Goal: Task Accomplishment & Management: Manage account settings

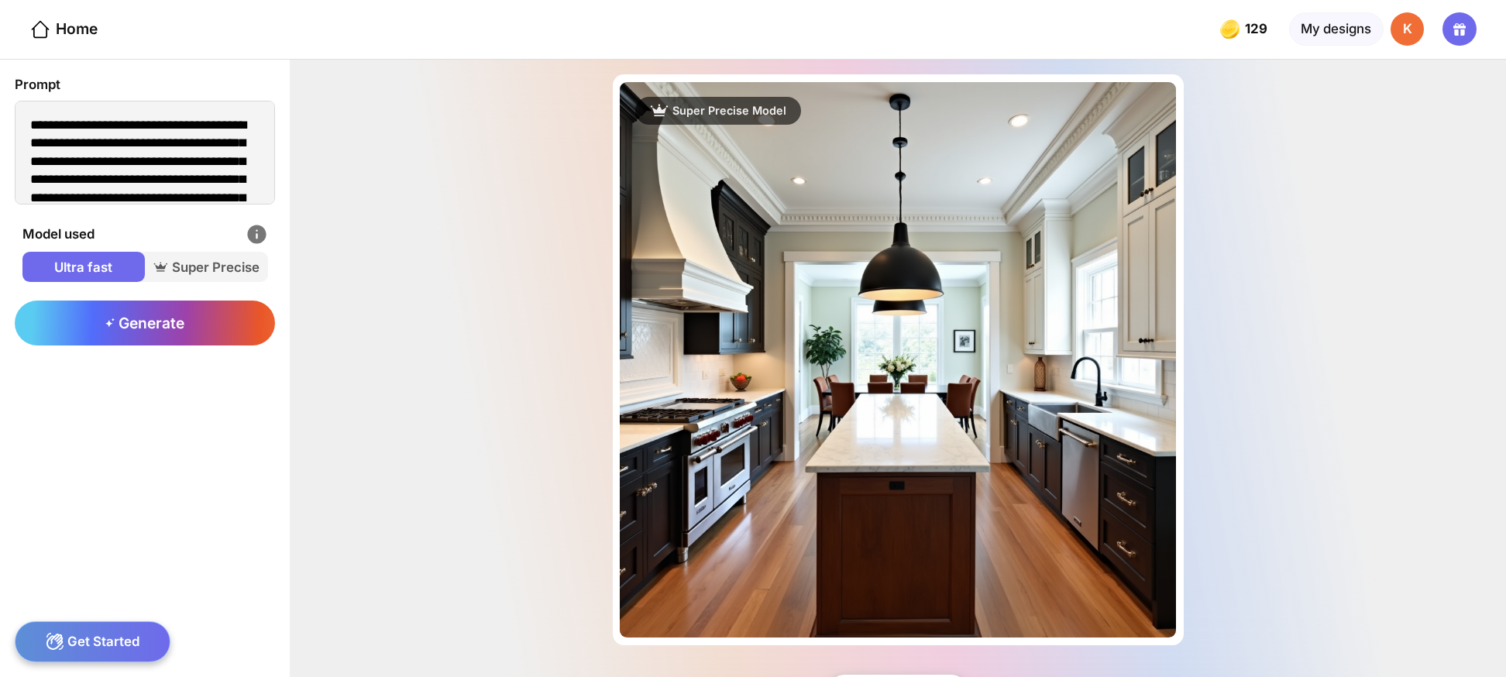
click at [1413, 27] on div "K" at bounding box center [1406, 28] width 33 height 33
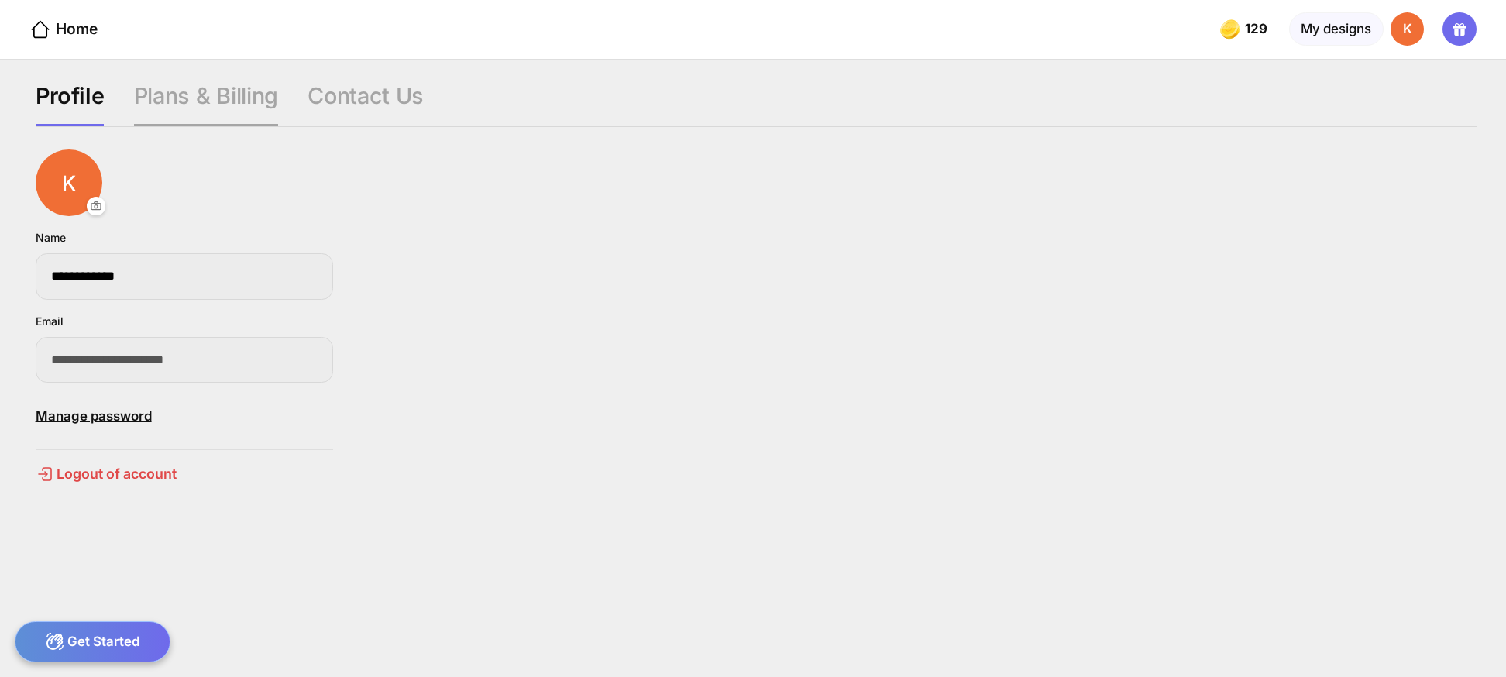
click at [194, 98] on div "Plans & Billing" at bounding box center [206, 104] width 144 height 44
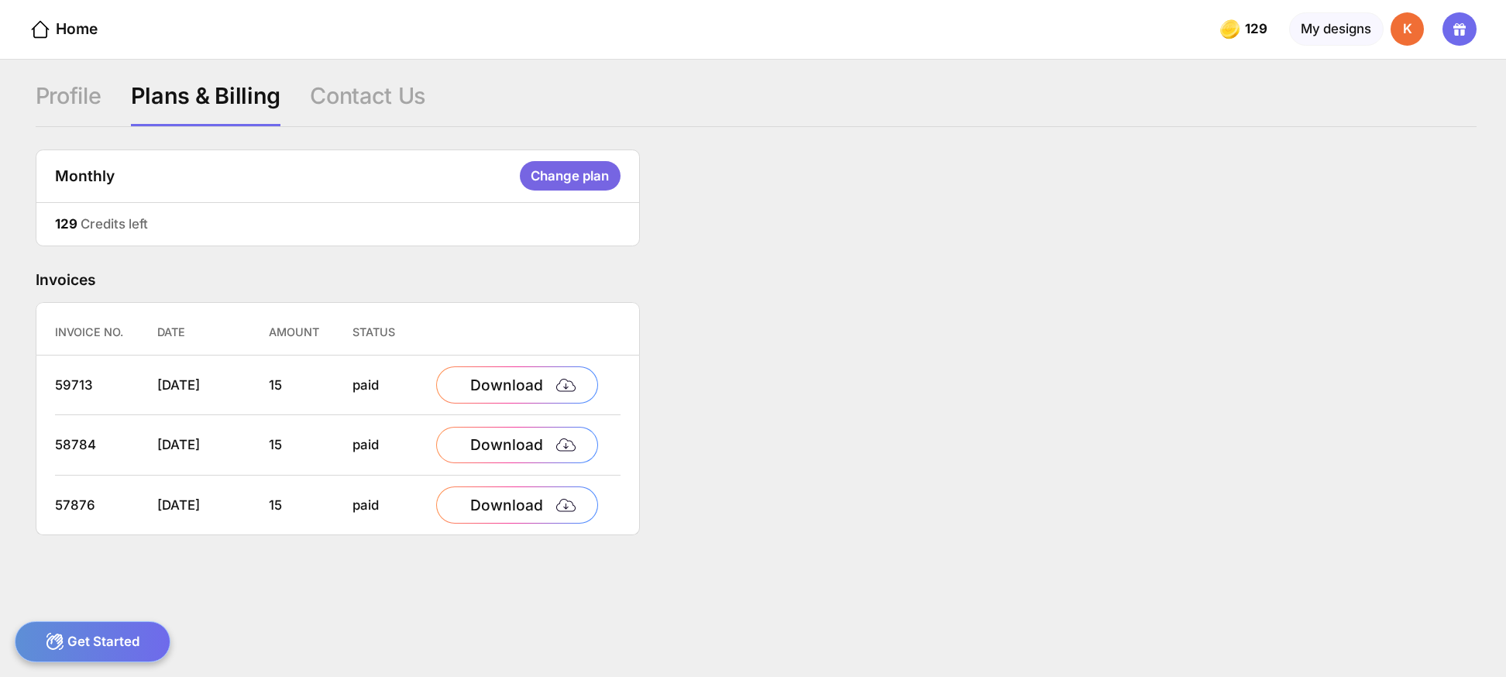
click at [597, 171] on div "Change plan" at bounding box center [570, 175] width 101 height 29
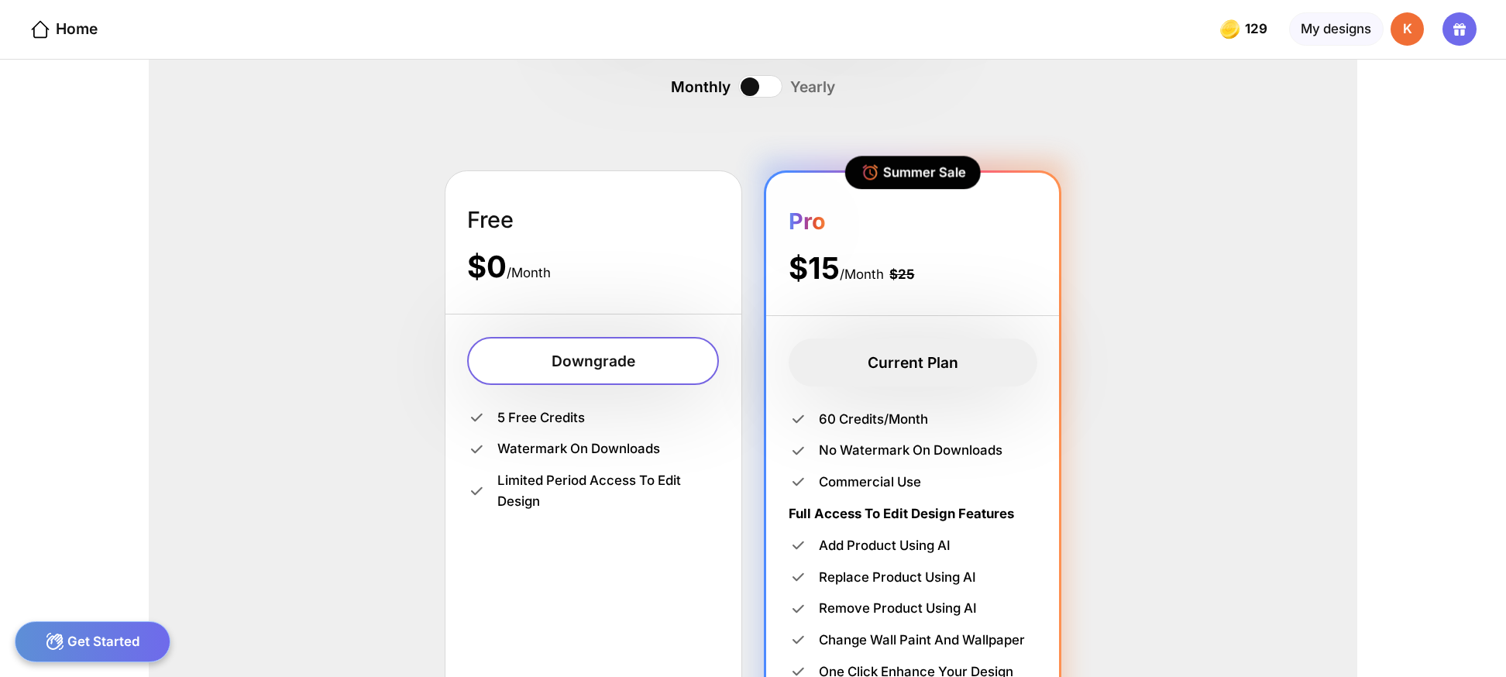
scroll to position [147, 0]
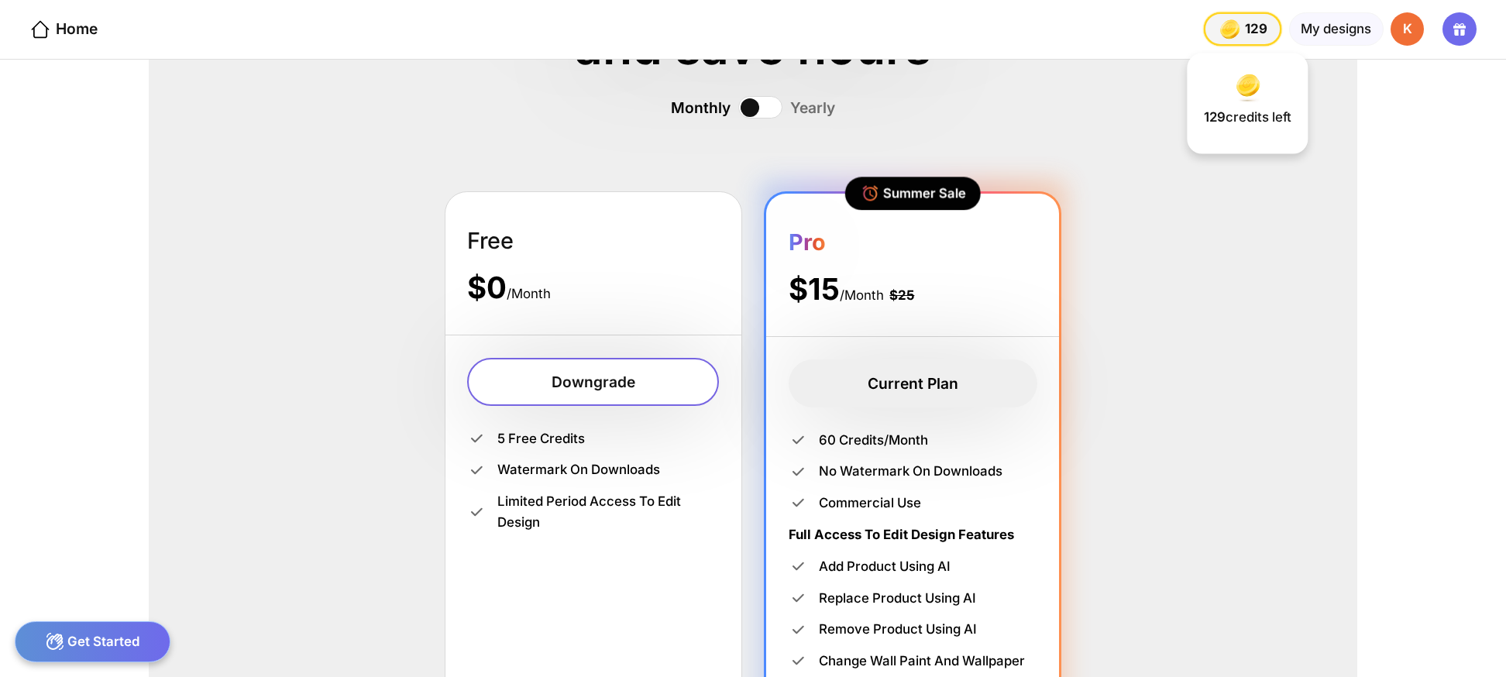
click at [1254, 25] on span "129" at bounding box center [1258, 29] width 26 height 15
